Goal: Check status: Check status

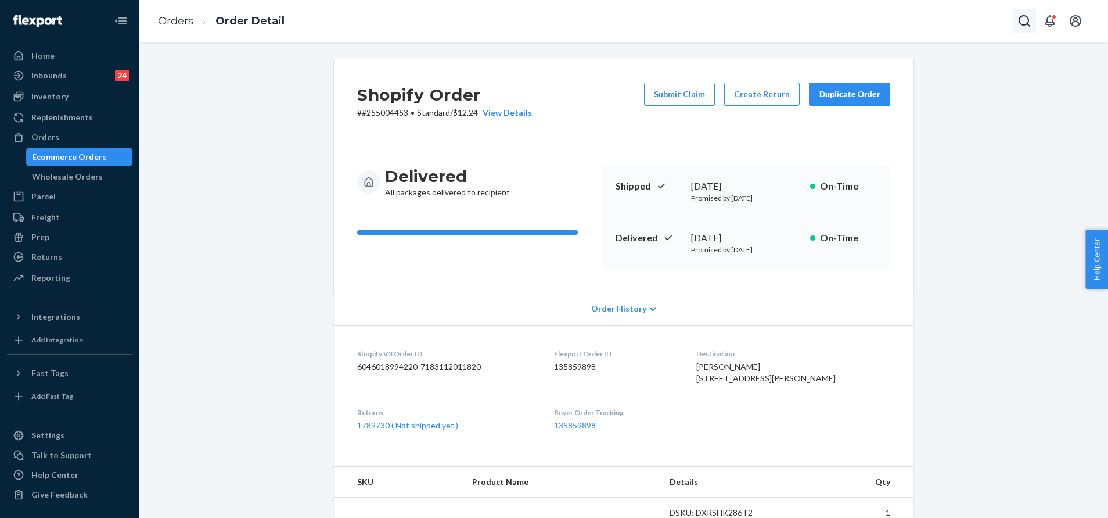
click at [1024, 13] on button "Open Search Box" at bounding box center [1024, 20] width 23 height 23
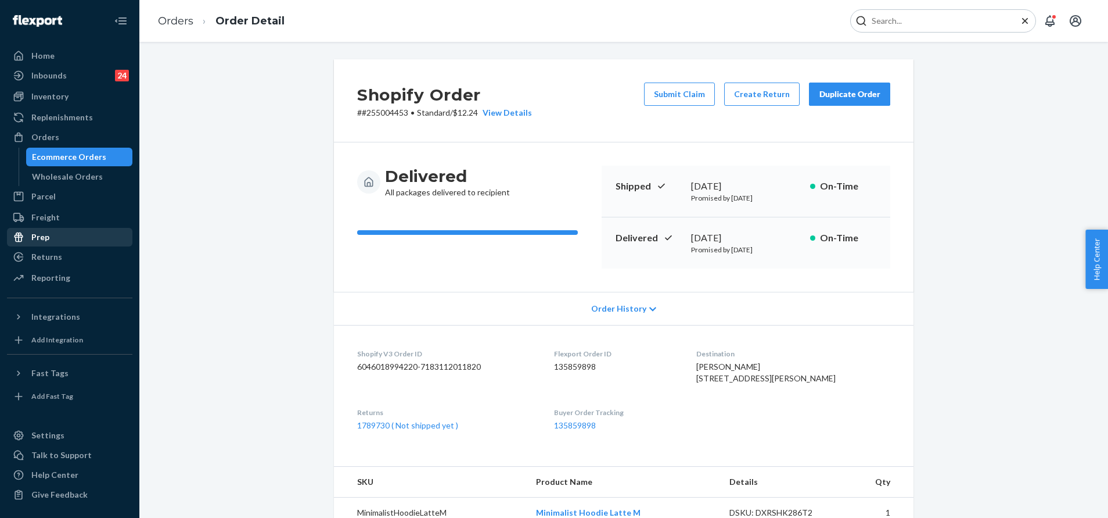
drag, startPoint x: 68, startPoint y: 247, endPoint x: 79, endPoint y: 245, distance: 11.4
click at [68, 248] on link "Returns" at bounding box center [69, 256] width 125 height 19
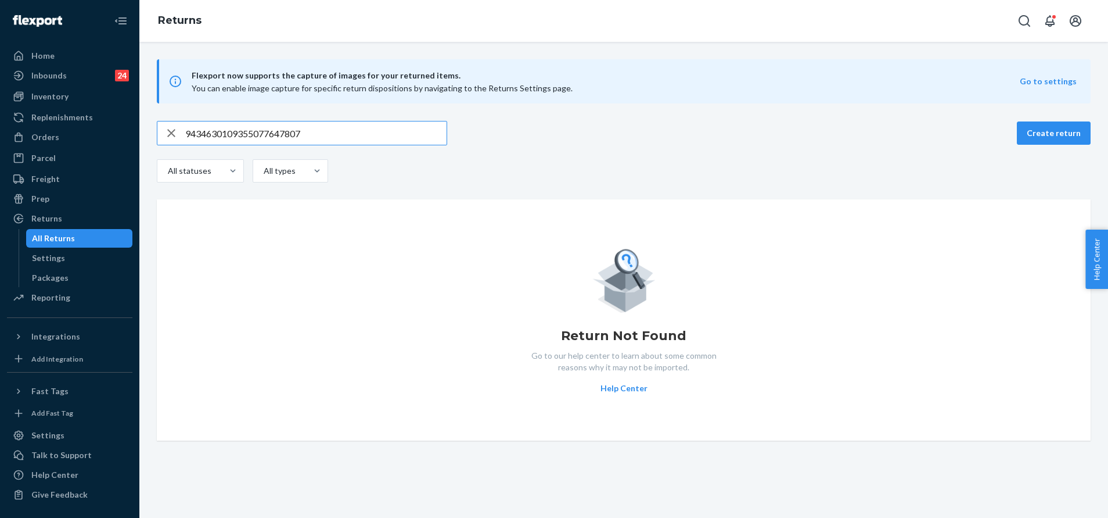
paste input "[PERSON_NAME]"
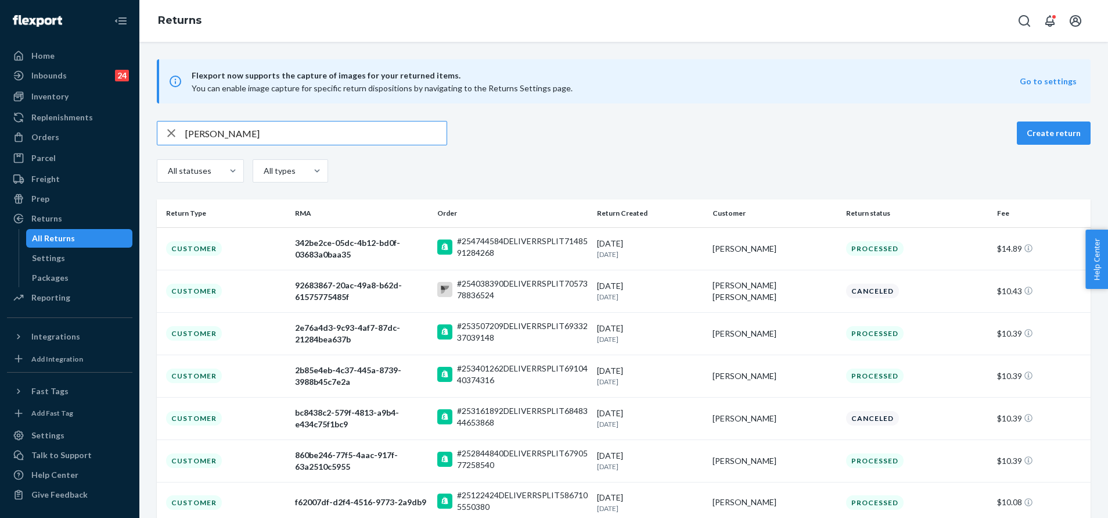
click at [313, 129] on input "[PERSON_NAME]" at bounding box center [315, 132] width 261 height 23
paste input "[PERSON_NAME]"
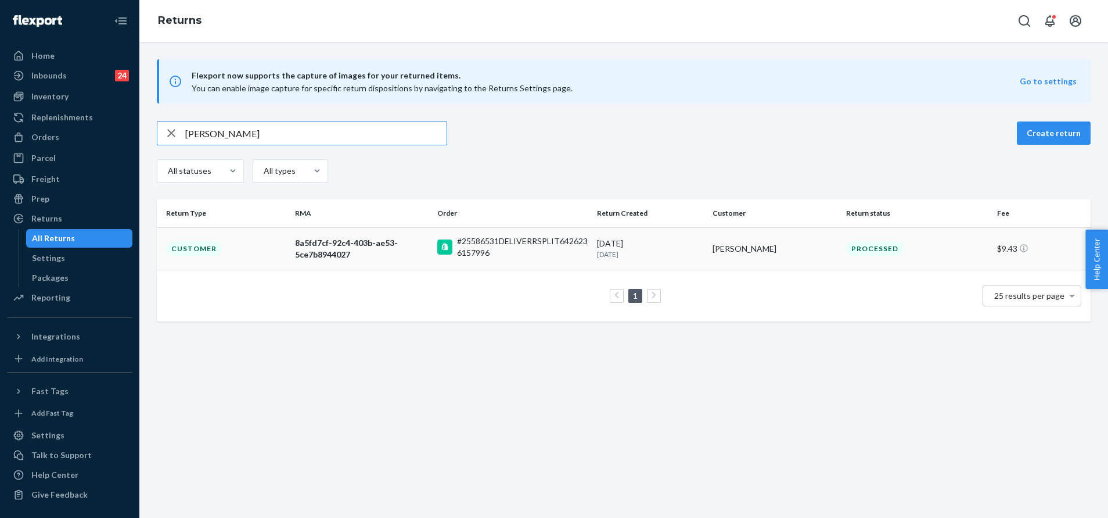
type input "[PERSON_NAME]"
click at [497, 260] on td "#25586531DELIVERRSPLIT6426236157996" at bounding box center [513, 248] width 160 height 42
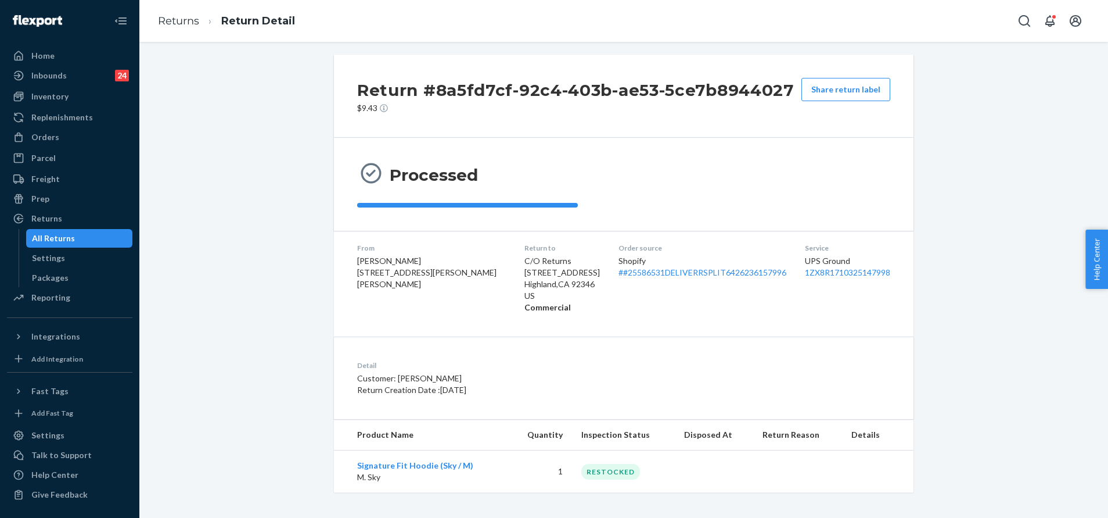
scroll to position [8, 0]
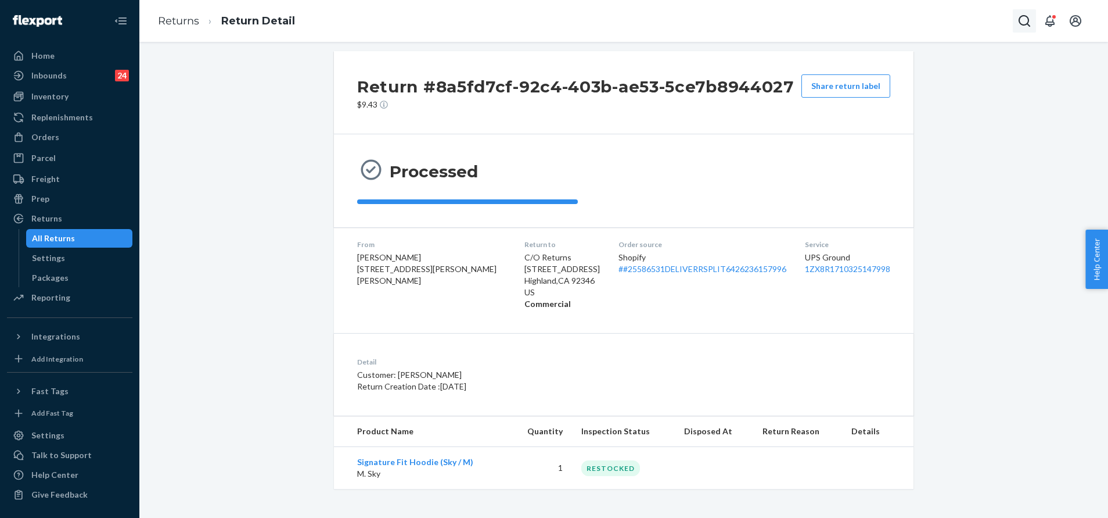
click at [1016, 31] on button "Open Search Box" at bounding box center [1024, 20] width 23 height 23
type input "9261290339708158718025"
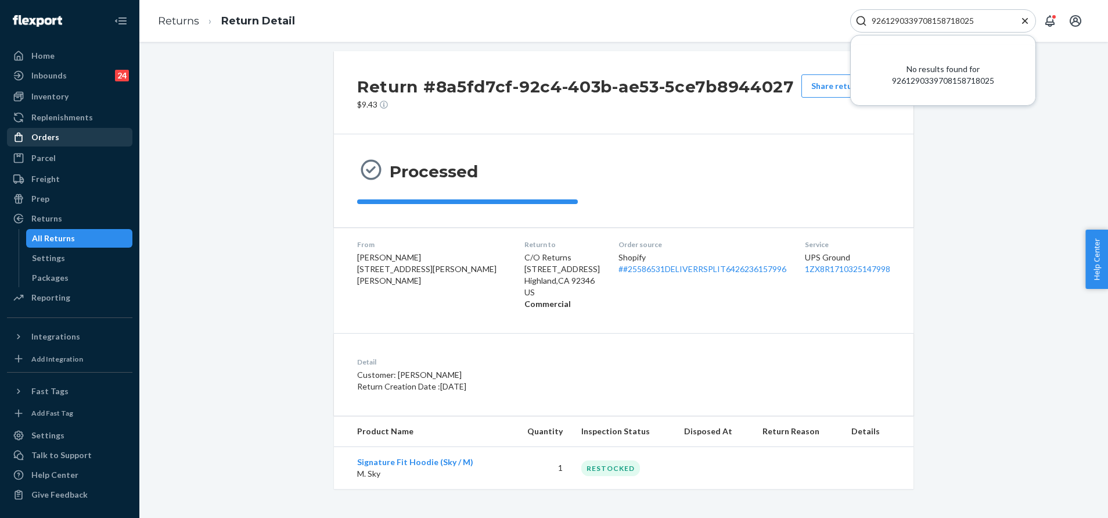
click at [71, 139] on div "Orders" at bounding box center [69, 137] width 123 height 16
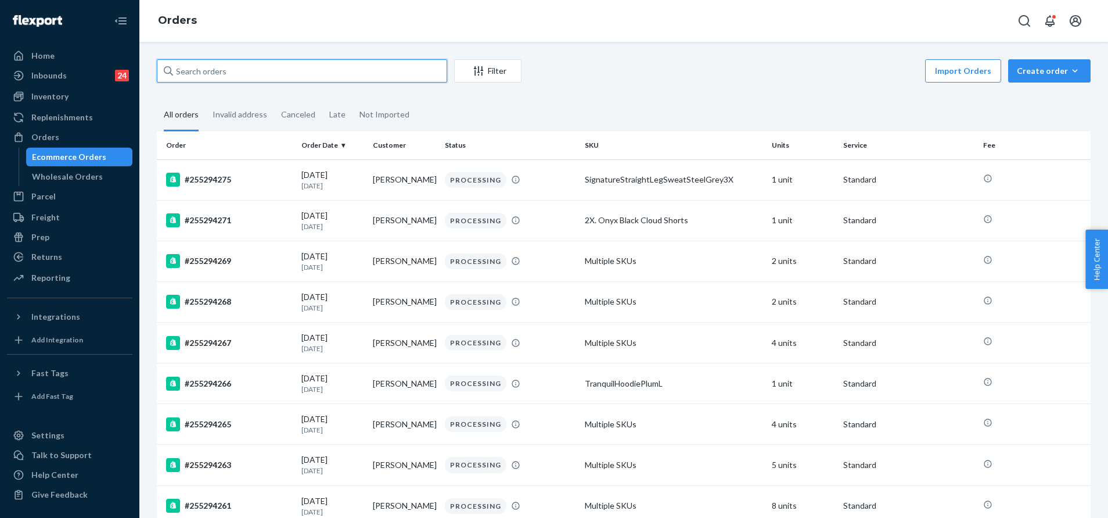
click at [258, 71] on input "text" at bounding box center [302, 70] width 290 height 23
paste input "9261290339708158718025"
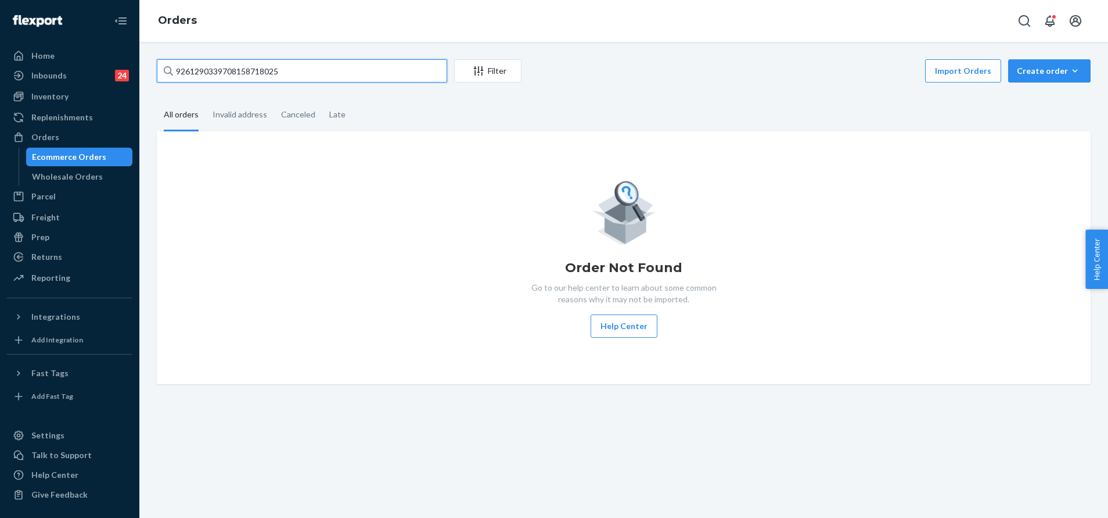
type input "9261290339708158718025"
drag, startPoint x: 1036, startPoint y: 21, endPoint x: 1029, endPoint y: 21, distance: 7.6
click at [1035, 21] on div at bounding box center [1051, 20] width 77 height 23
click at [1027, 21] on icon "Open Search Box" at bounding box center [1025, 21] width 14 height 14
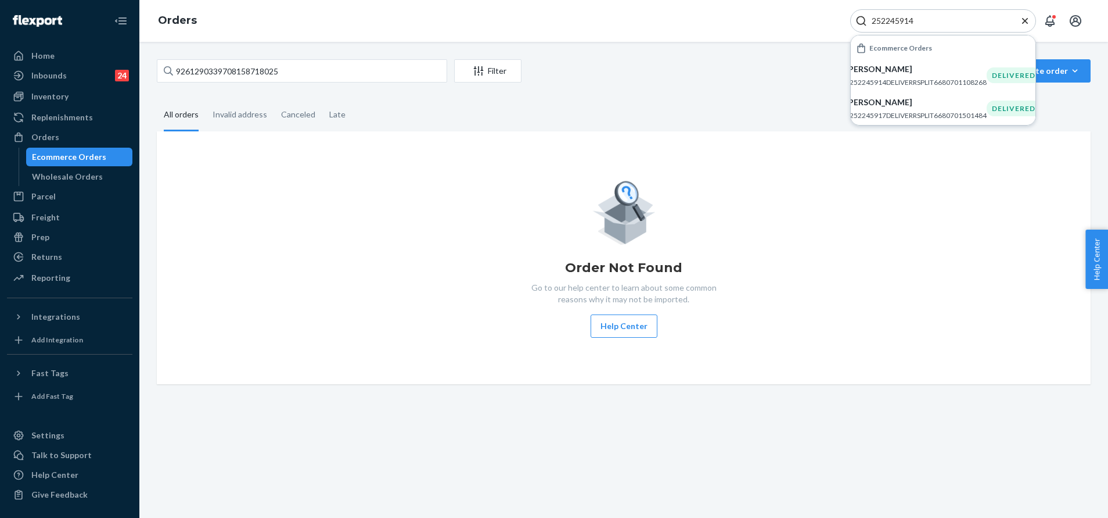
type input "252245914"
click at [296, 68] on input "9261290339708158718025" at bounding box center [302, 70] width 290 height 23
paste input "252245914"
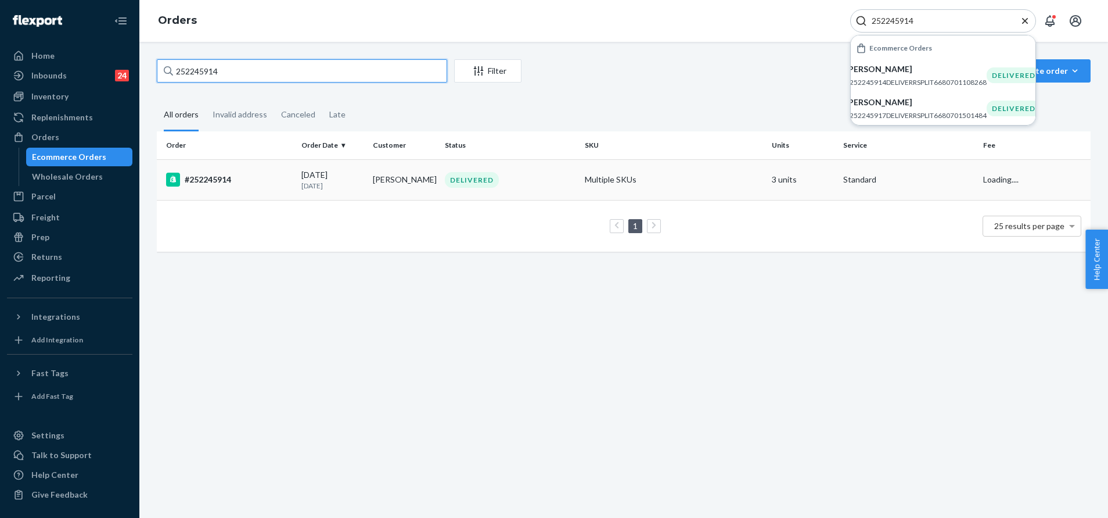
type input "252245914"
click at [520, 182] on div "DELIVERED" at bounding box center [510, 180] width 135 height 16
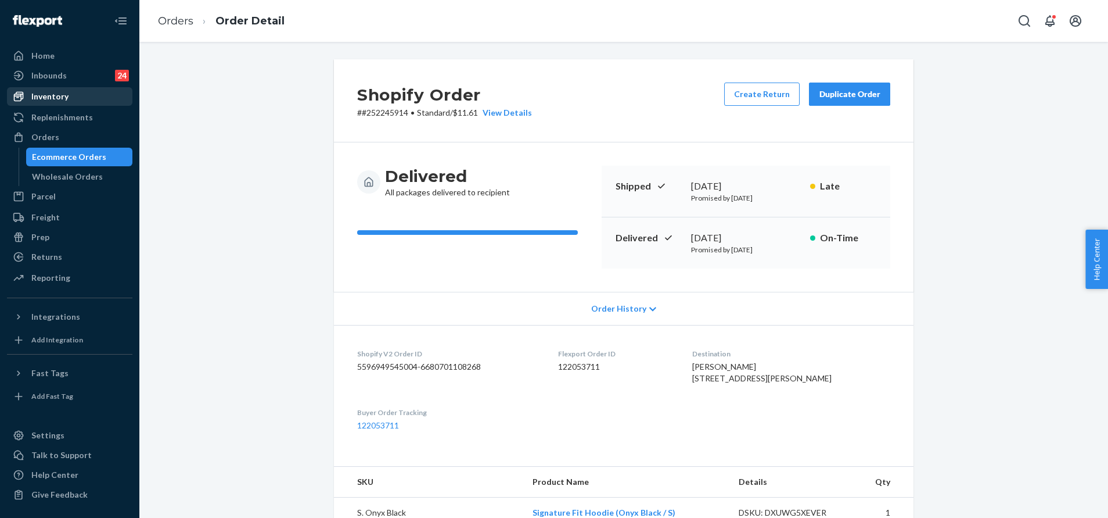
click at [84, 95] on div "Inventory" at bounding box center [69, 96] width 123 height 16
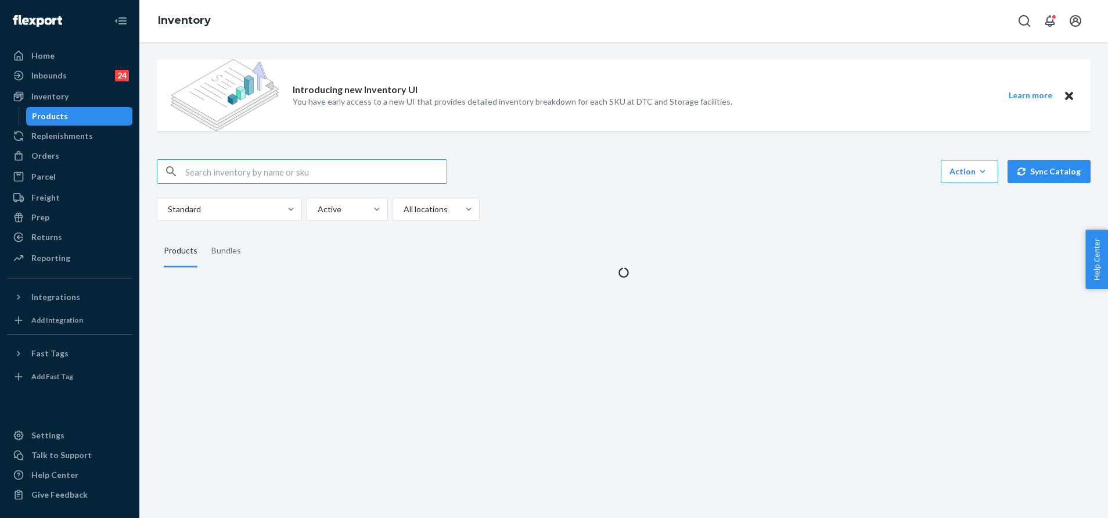
click at [268, 159] on div "Introducing new Inventory UI You have early access to a new UI that provides de…" at bounding box center [623, 164] width 951 height 228
click at [272, 163] on input "text" at bounding box center [315, 171] width 261 height 23
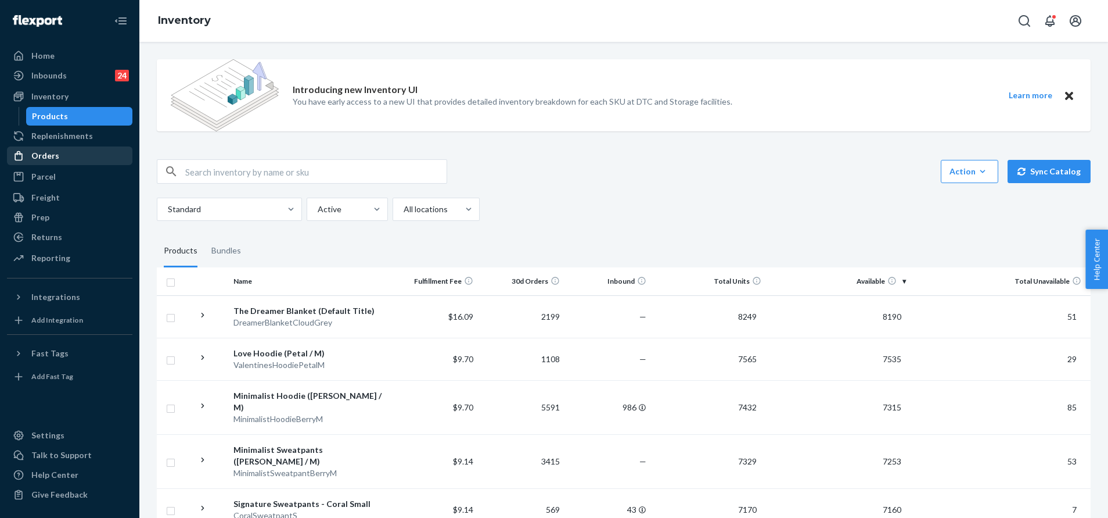
click at [85, 163] on div "Orders" at bounding box center [69, 156] width 123 height 16
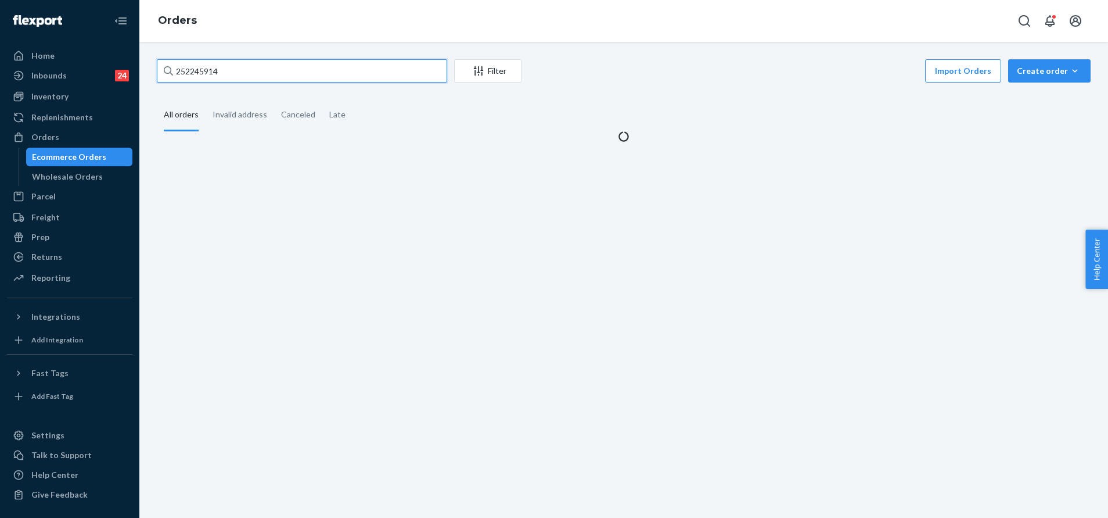
click at [271, 76] on input "252245914" at bounding box center [302, 70] width 290 height 23
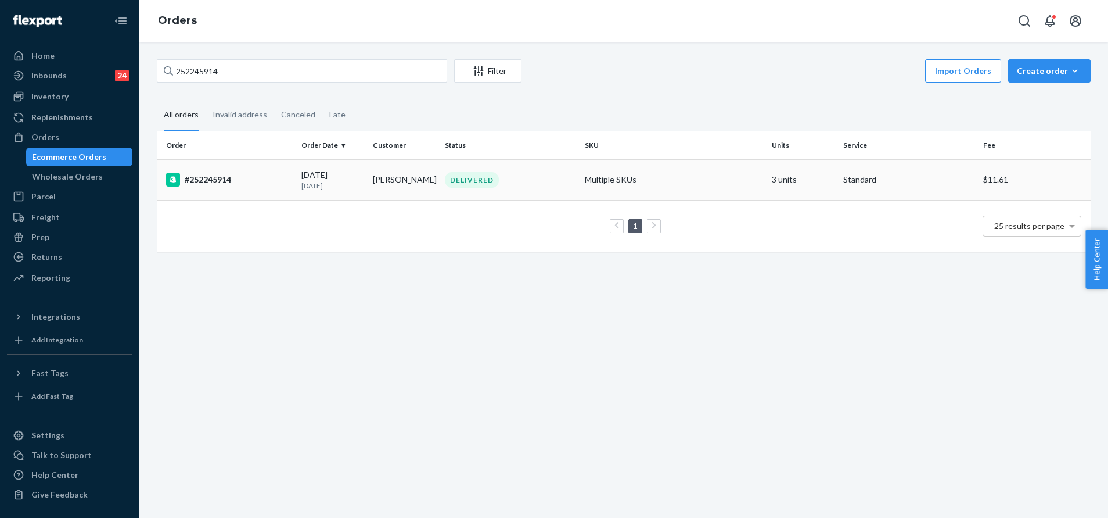
click at [455, 164] on td "DELIVERED" at bounding box center [510, 179] width 140 height 41
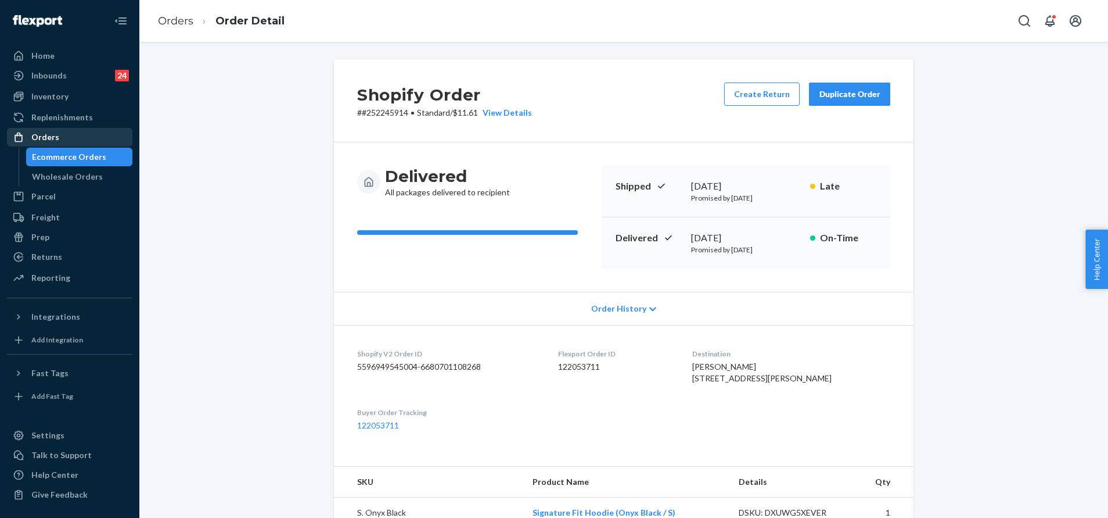
click at [98, 134] on div "Orders" at bounding box center [69, 137] width 123 height 16
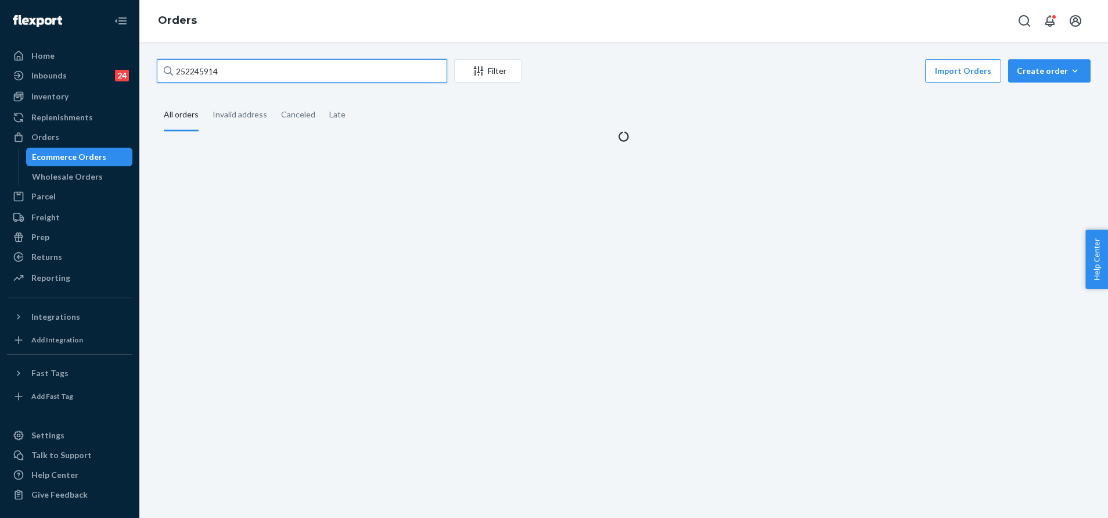
click at [363, 74] on input "252245914" at bounding box center [302, 70] width 290 height 23
paste input "[PERSON_NAME]"
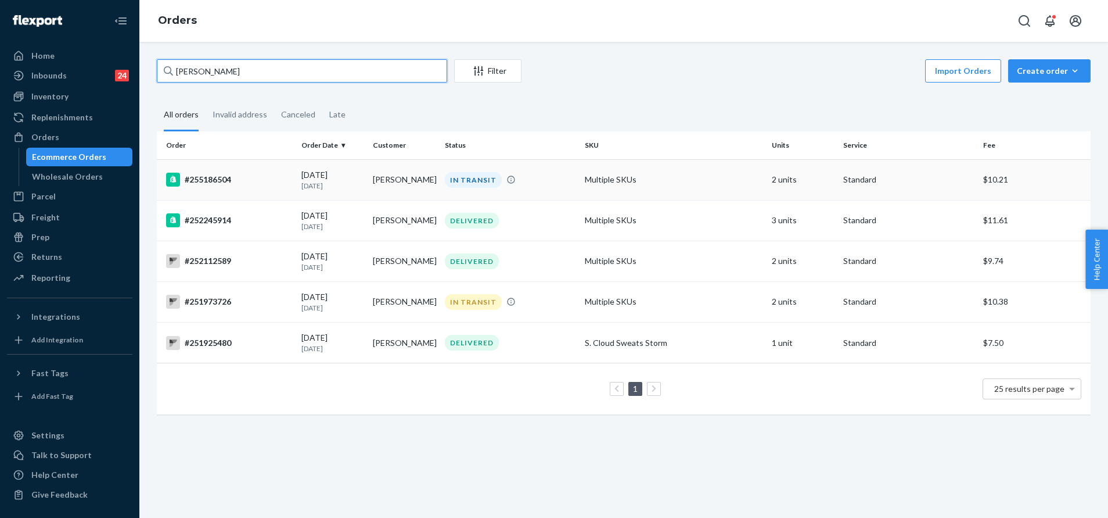
type input "[PERSON_NAME]"
click at [543, 184] on div "IN TRANSIT" at bounding box center [510, 180] width 135 height 16
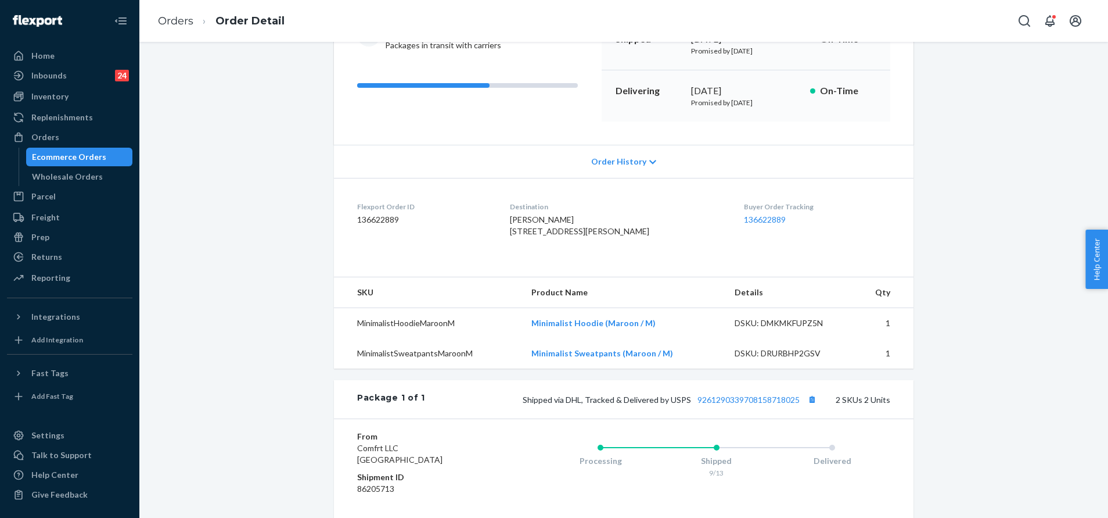
scroll to position [174, 0]
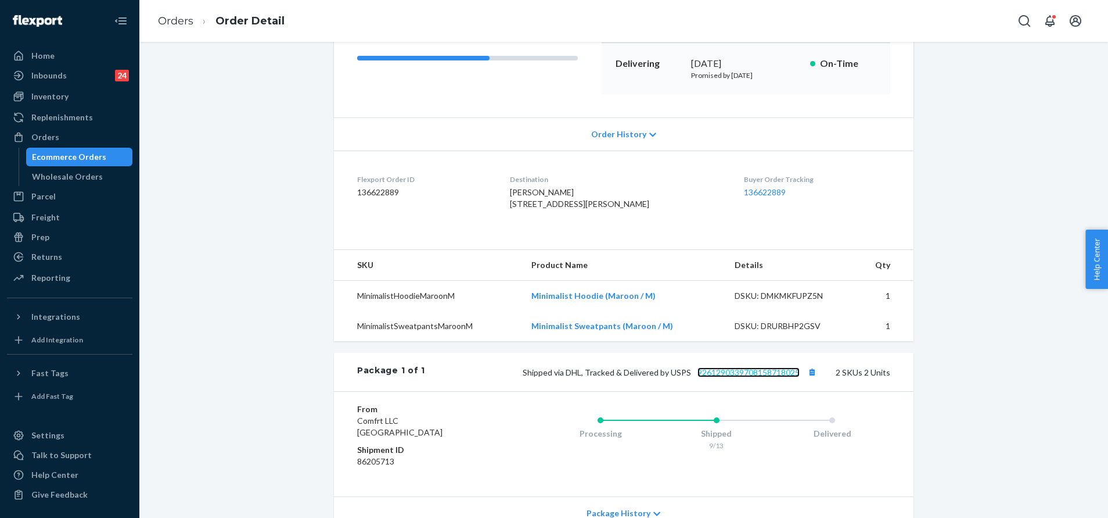
click at [758, 377] on link "9261290339708158718025" at bounding box center [749, 372] width 102 height 10
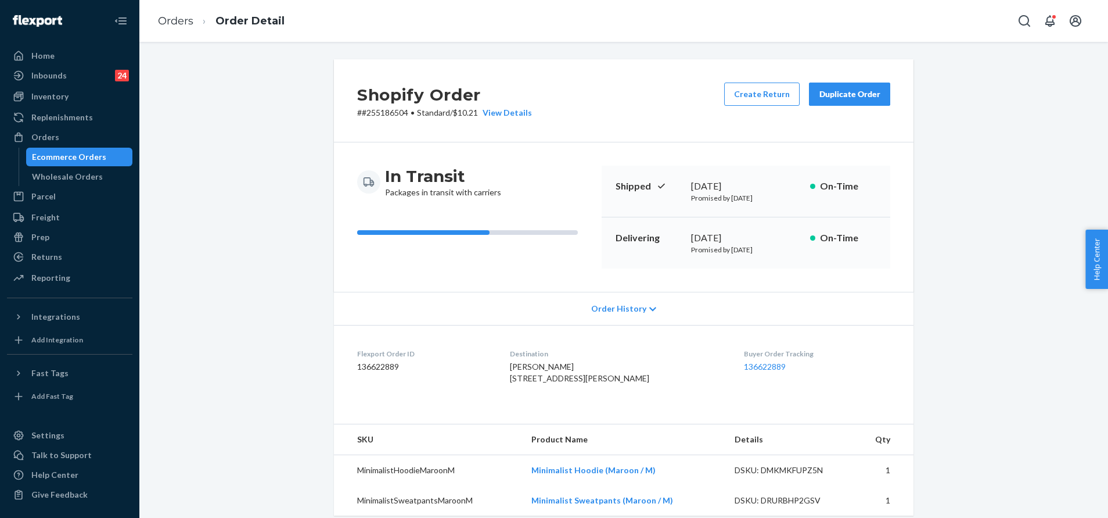
click at [385, 118] on p "# #255186504 • Standard / $10.21 View Details" at bounding box center [444, 113] width 175 height 12
copy p "255186504"
